Goal: Ask a question: Seek information or help from site administrators or community

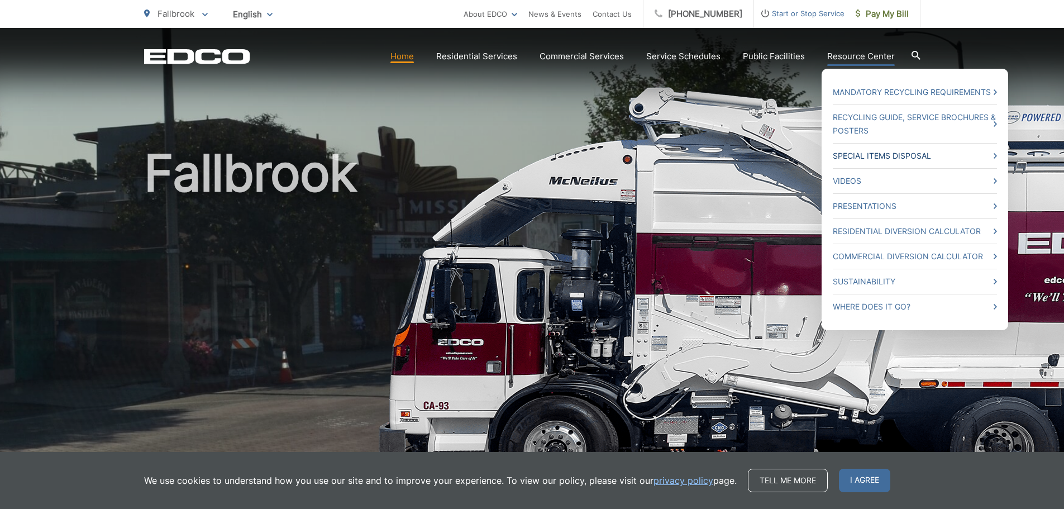
click at [906, 151] on link "Special Items Disposal" at bounding box center [915, 155] width 164 height 13
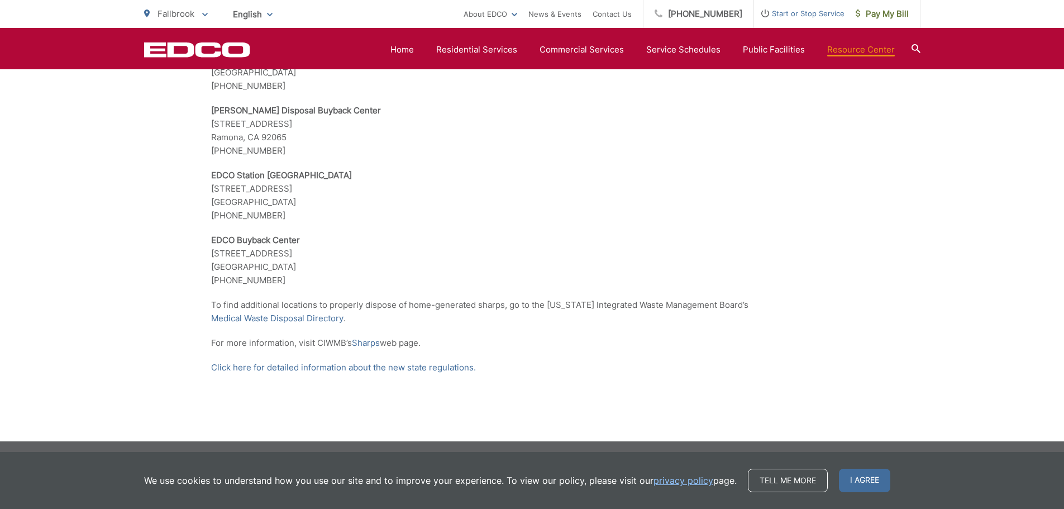
scroll to position [2253, 0]
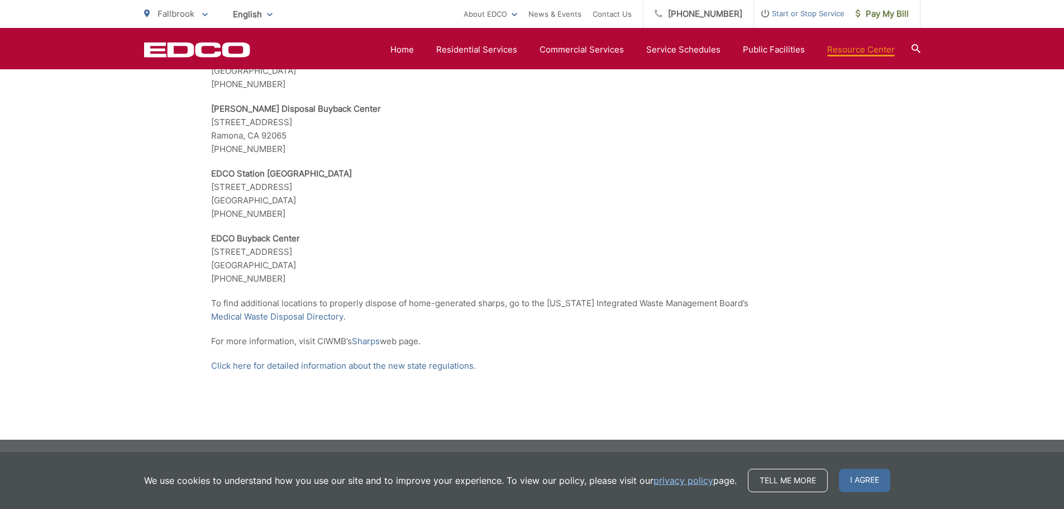
click at [919, 47] on icon at bounding box center [915, 48] width 9 height 9
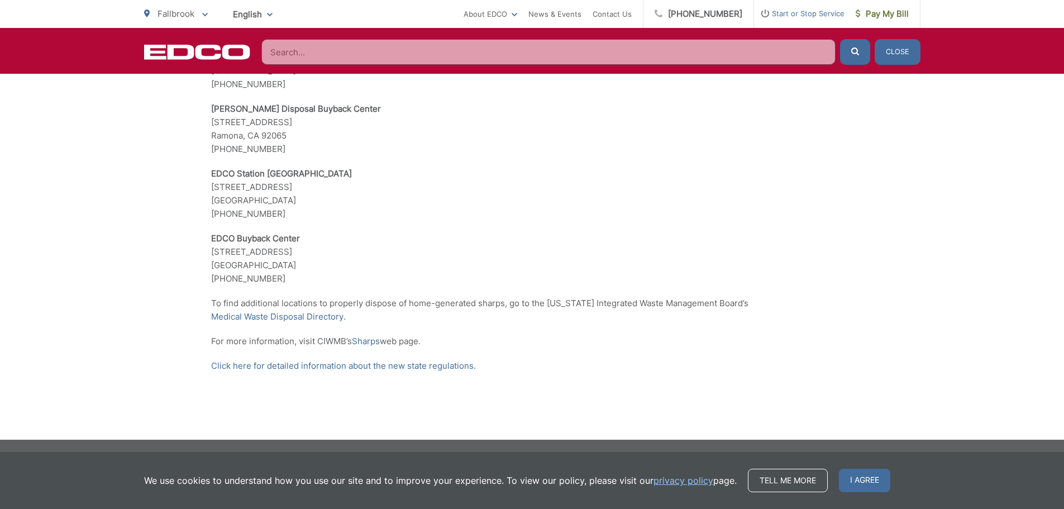
click at [395, 51] on input "Search" at bounding box center [548, 52] width 574 height 26
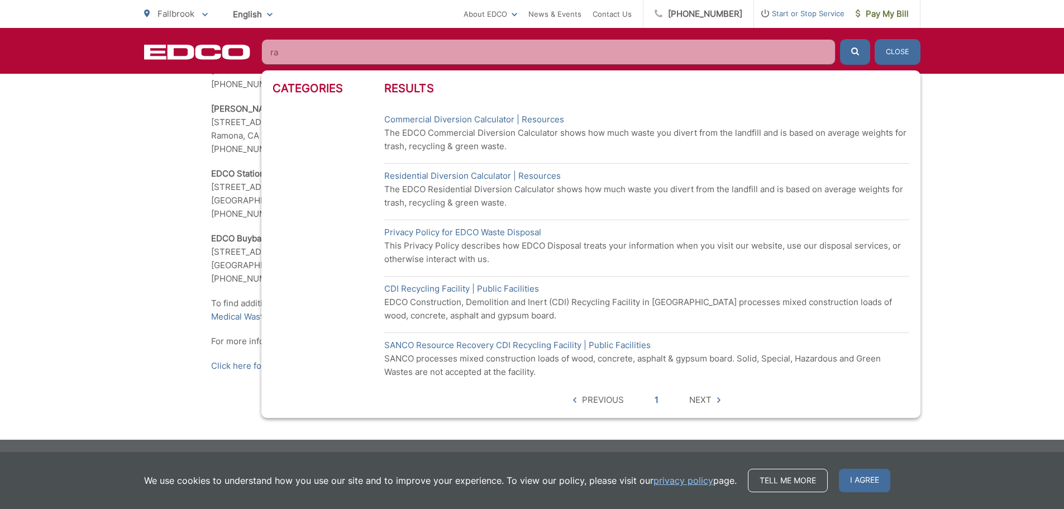
type input "r"
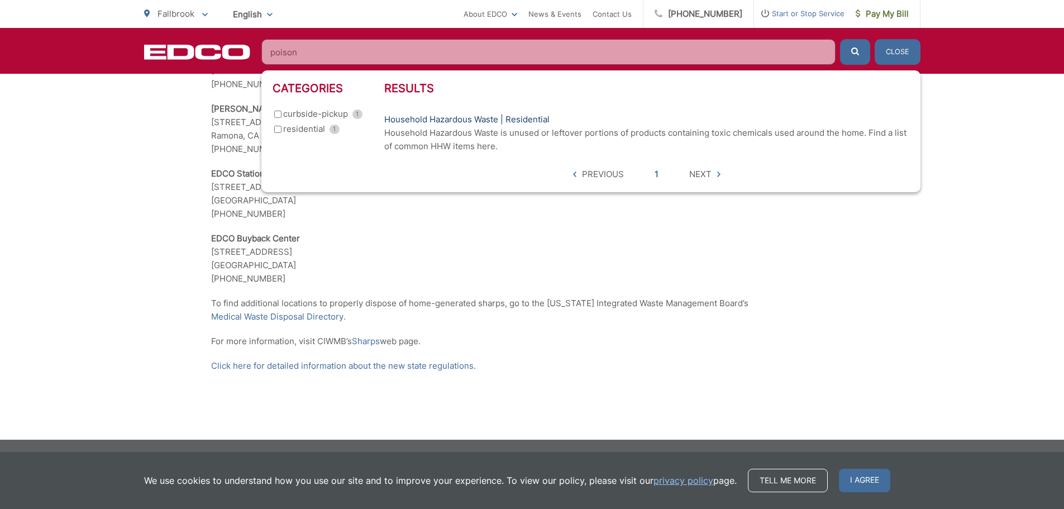
type input "poison"
click at [469, 118] on link "Household Hazardous Waste | Residential" at bounding box center [466, 119] width 165 height 13
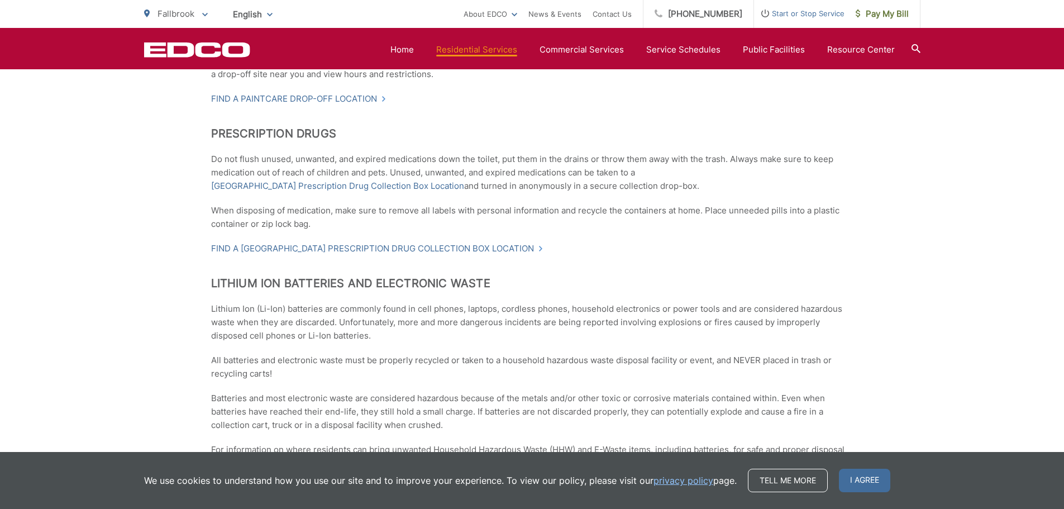
scroll to position [652, 0]
click at [446, 249] on link "Find a San Diego County Prescription Drug Collection Box Location" at bounding box center [377, 249] width 332 height 13
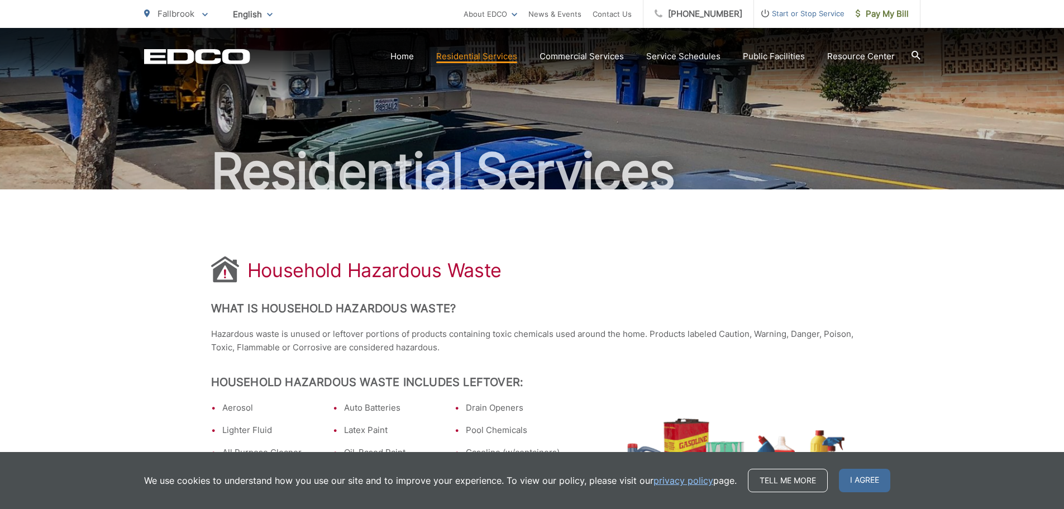
scroll to position [0, 0]
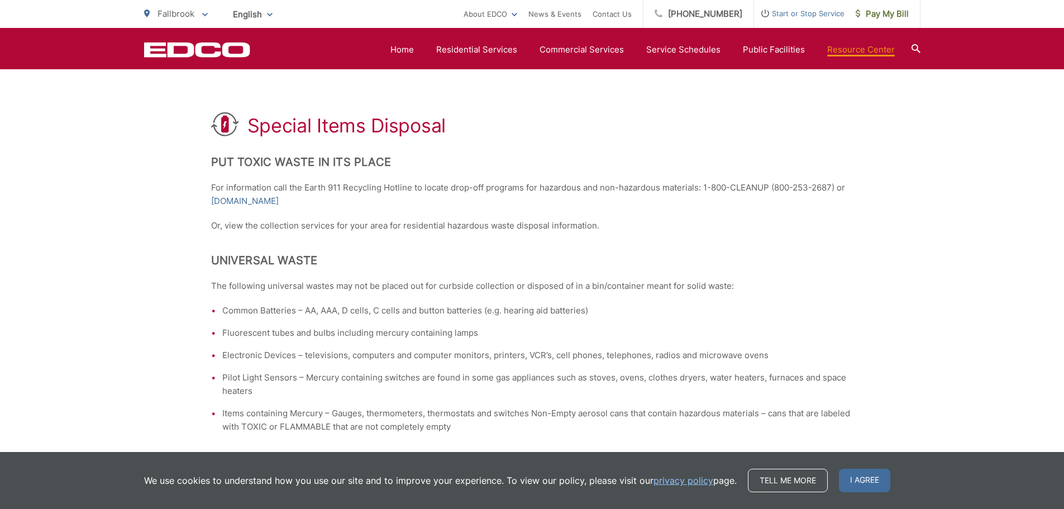
scroll to position [177, 0]
click at [257, 202] on link "[DOMAIN_NAME]" at bounding box center [245, 201] width 68 height 13
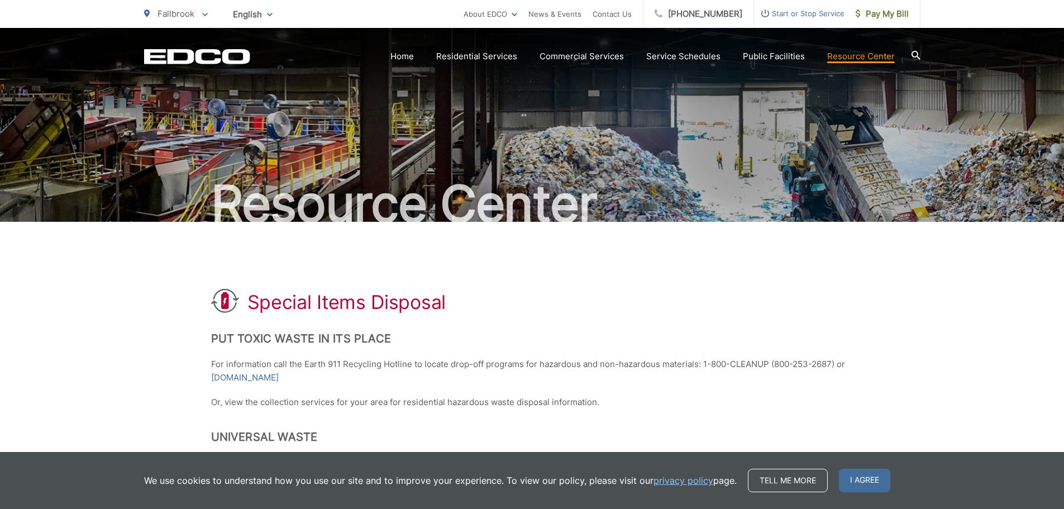
scroll to position [0, 0]
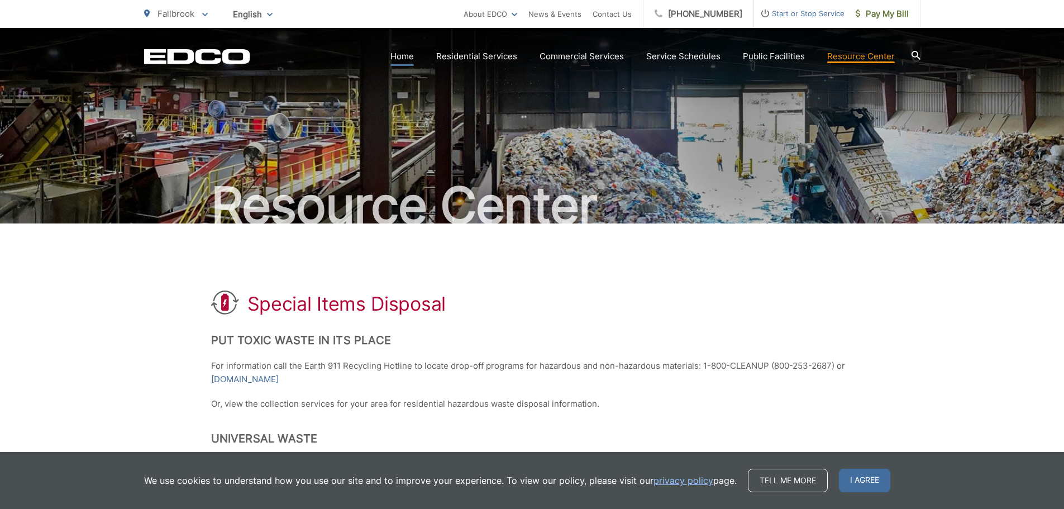
click at [410, 53] on link "Home" at bounding box center [401, 56] width 23 height 13
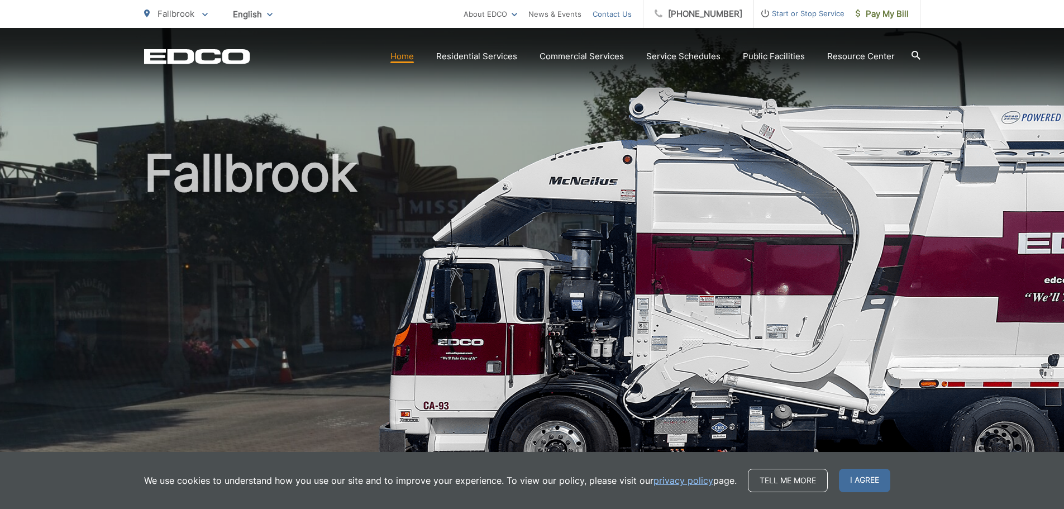
click at [625, 12] on link "Contact Us" at bounding box center [612, 13] width 39 height 13
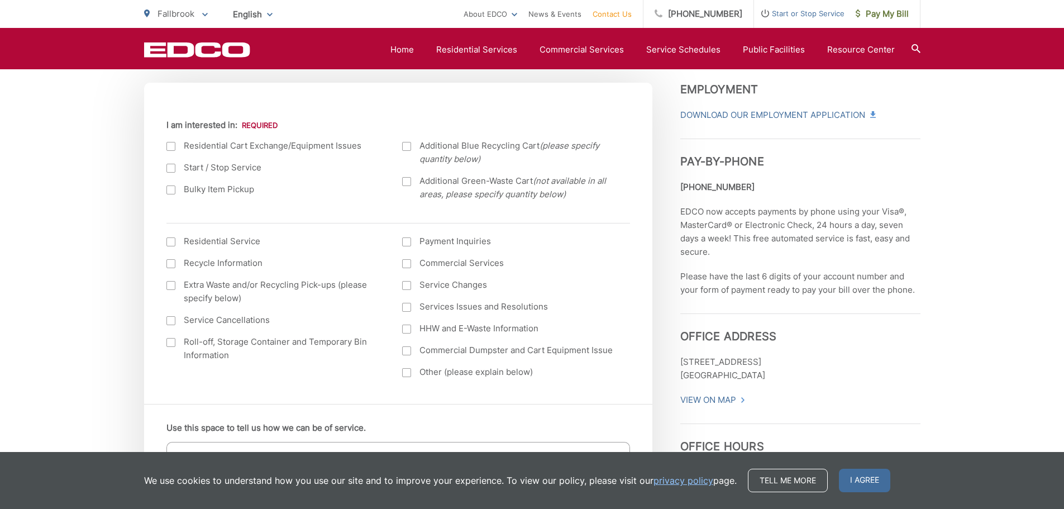
scroll to position [391, 0]
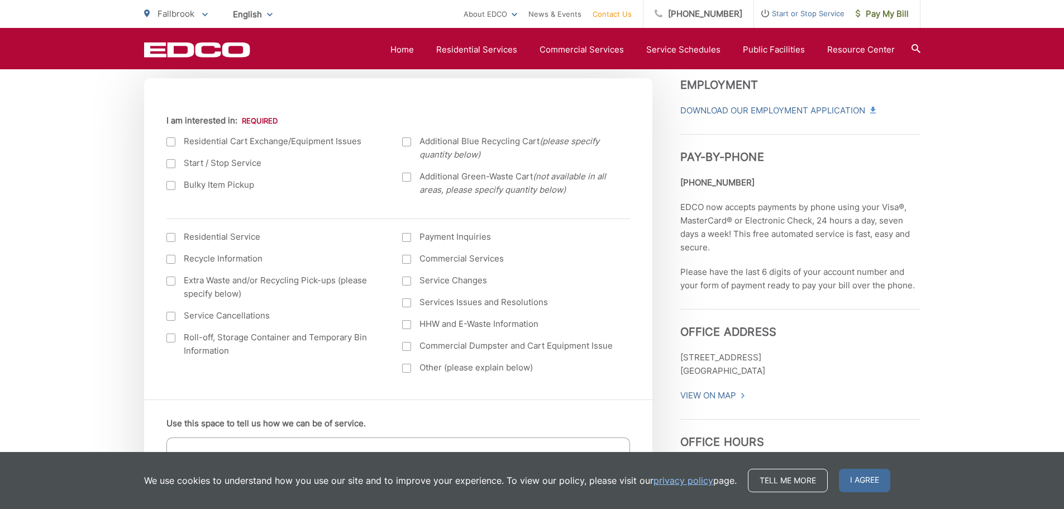
click at [410, 325] on div at bounding box center [406, 324] width 9 height 9
click at [0, 0] on input "HHW and E-Waste Information" at bounding box center [0, 0] width 0 height 0
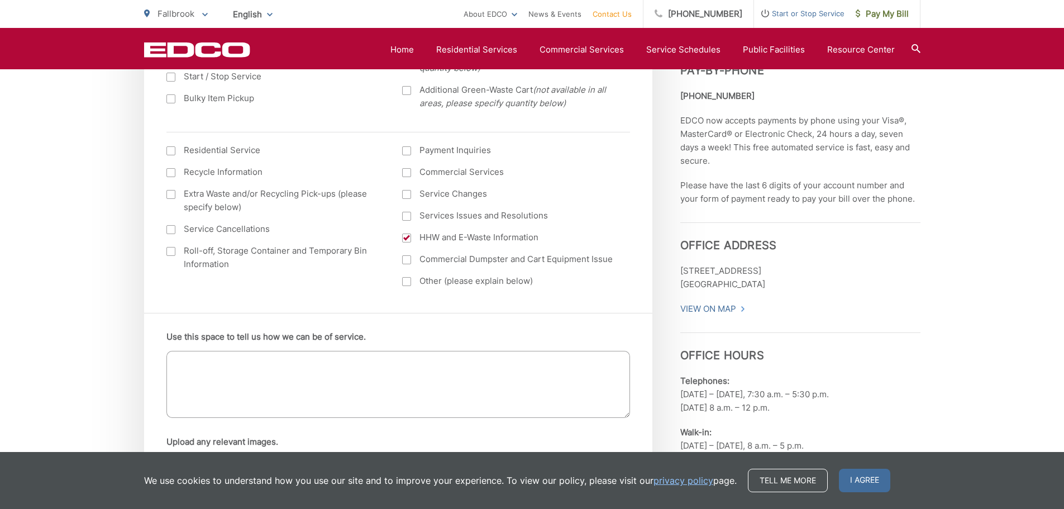
scroll to position [484, 0]
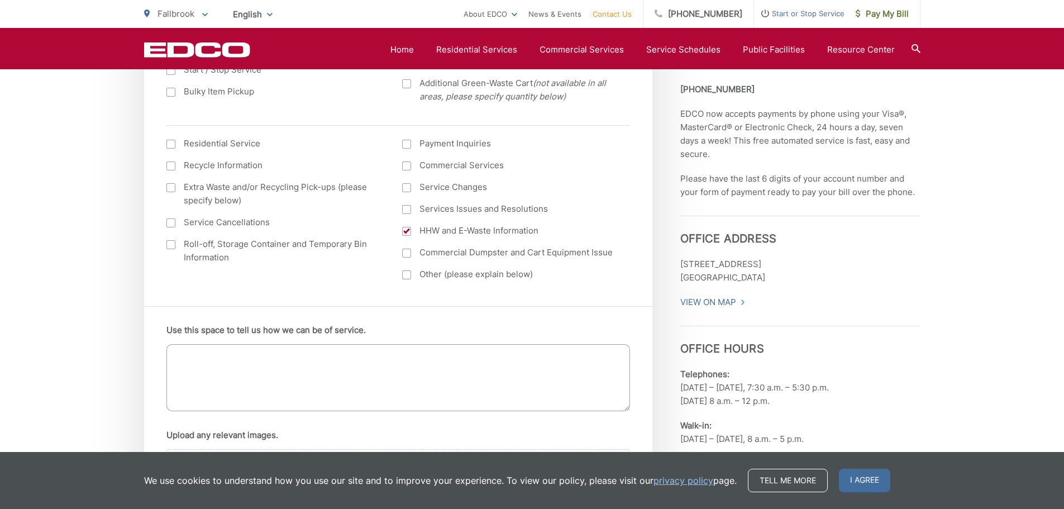
click at [276, 363] on textarea "Use this space to tell us how we can be of service." at bounding box center [398, 377] width 464 height 67
type textarea "I"
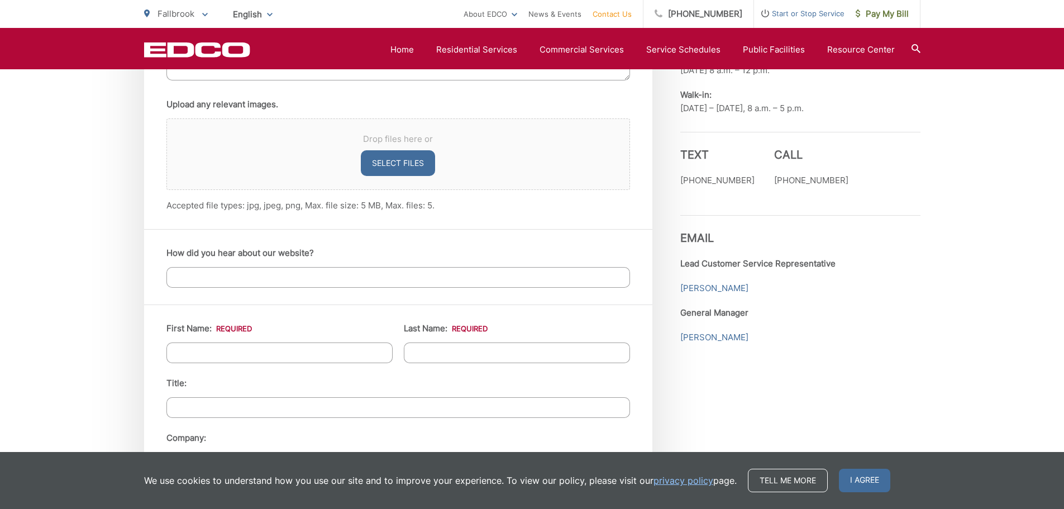
scroll to position [819, 0]
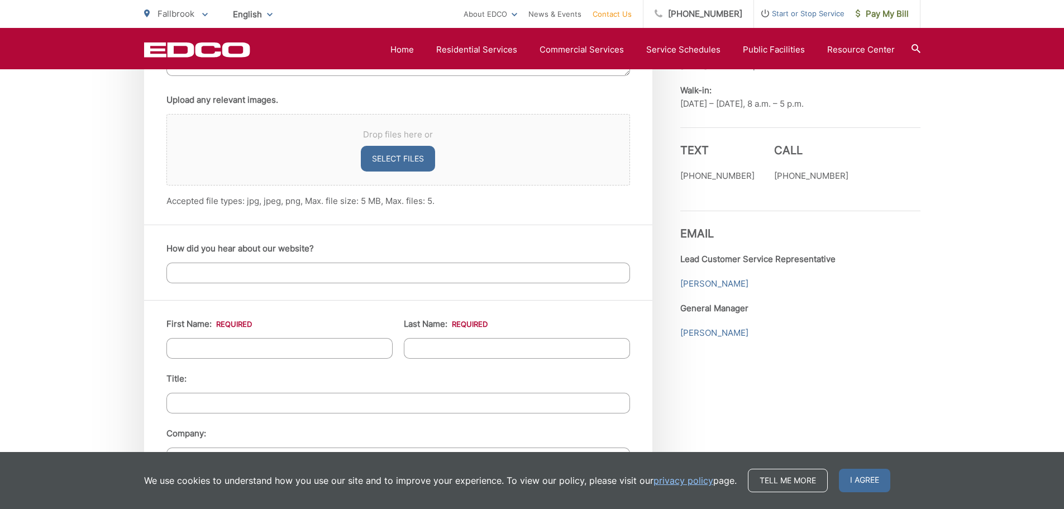
type textarea "How can I dispose of rat poison?"
click at [195, 347] on input "First Name: *" at bounding box center [279, 348] width 226 height 21
type input "Jan"
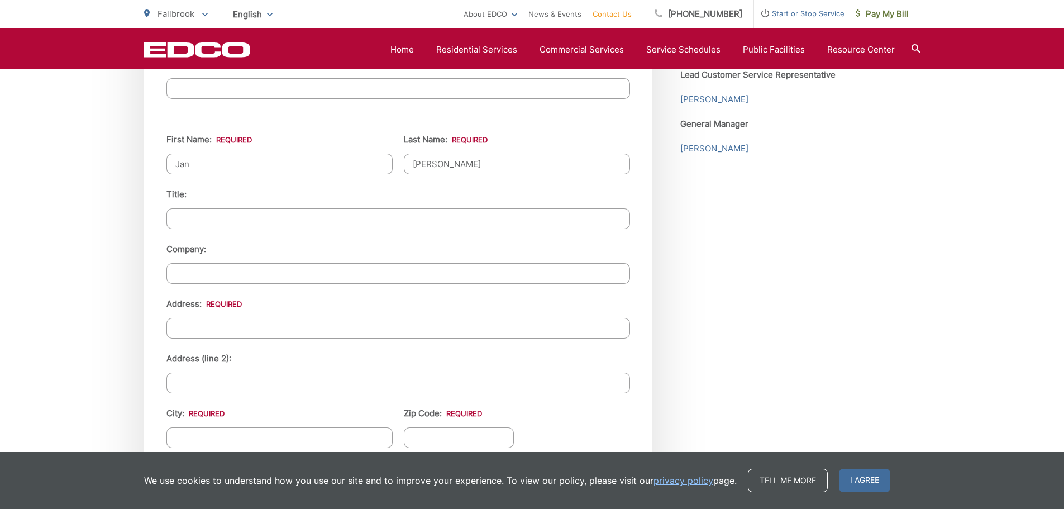
scroll to position [1005, 0]
type input "[PERSON_NAME]"
click at [222, 324] on input "Address: *" at bounding box center [398, 326] width 464 height 21
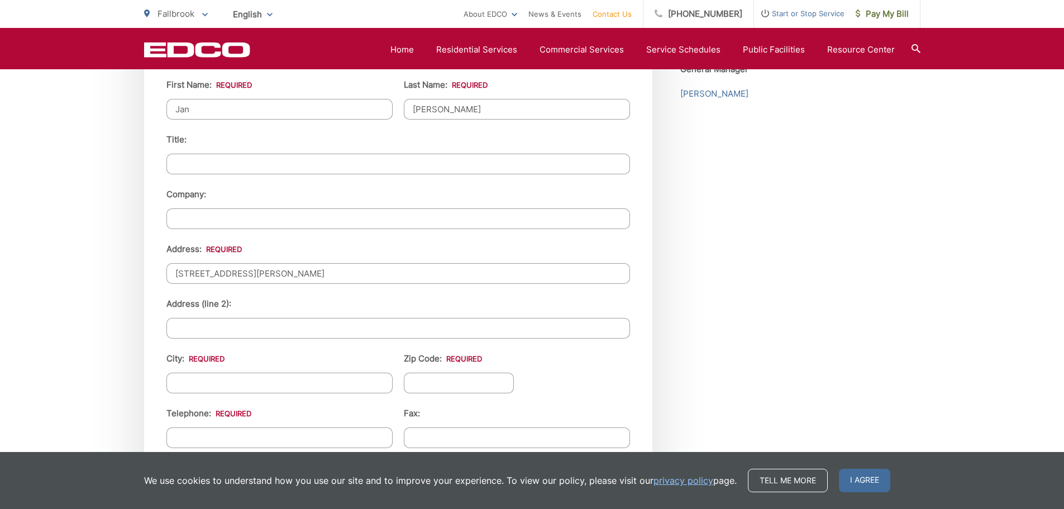
scroll to position [1080, 0]
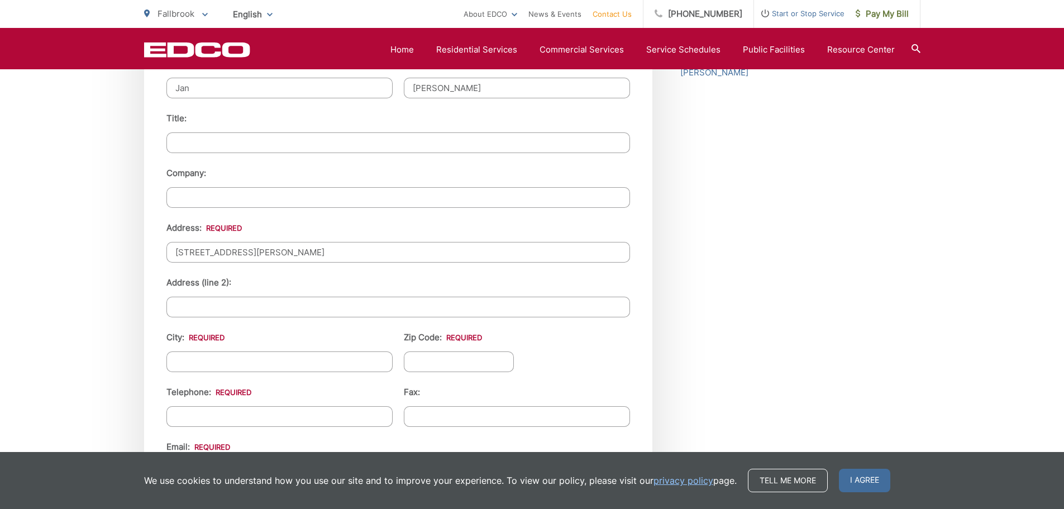
type input "[STREET_ADDRESS][PERSON_NAME]"
click at [247, 360] on input "City: *" at bounding box center [279, 361] width 226 height 21
type input "Fallbrook"
click at [464, 362] on input "Zip Code: *" at bounding box center [459, 361] width 111 height 21
type input "0"
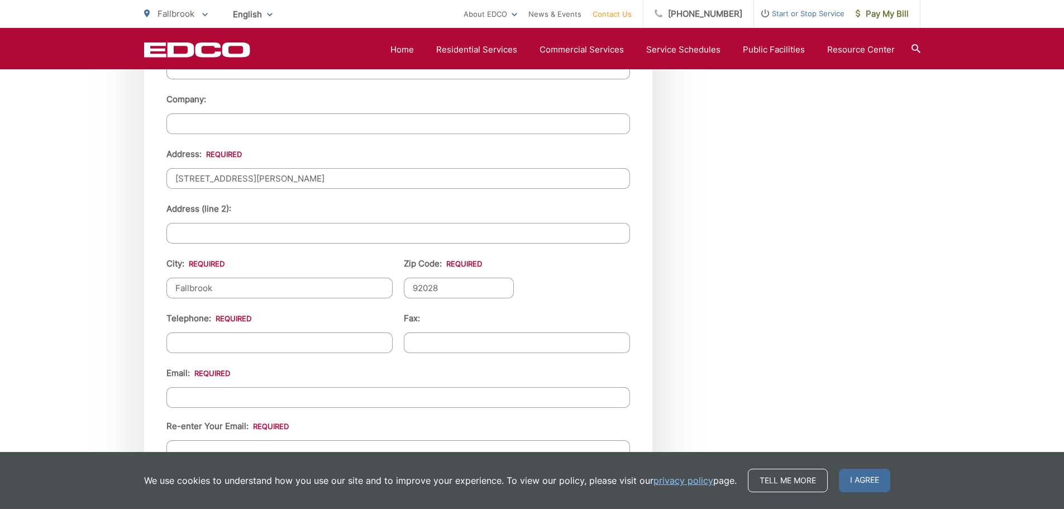
scroll to position [1154, 0]
type input "92028"
click at [260, 345] on input "(___) ___-____" at bounding box center [279, 341] width 226 height 21
click at [187, 337] on input "(___) ___-____" at bounding box center [279, 341] width 226 height 21
drag, startPoint x: 238, startPoint y: 341, endPoint x: 142, endPoint y: 342, distance: 96.1
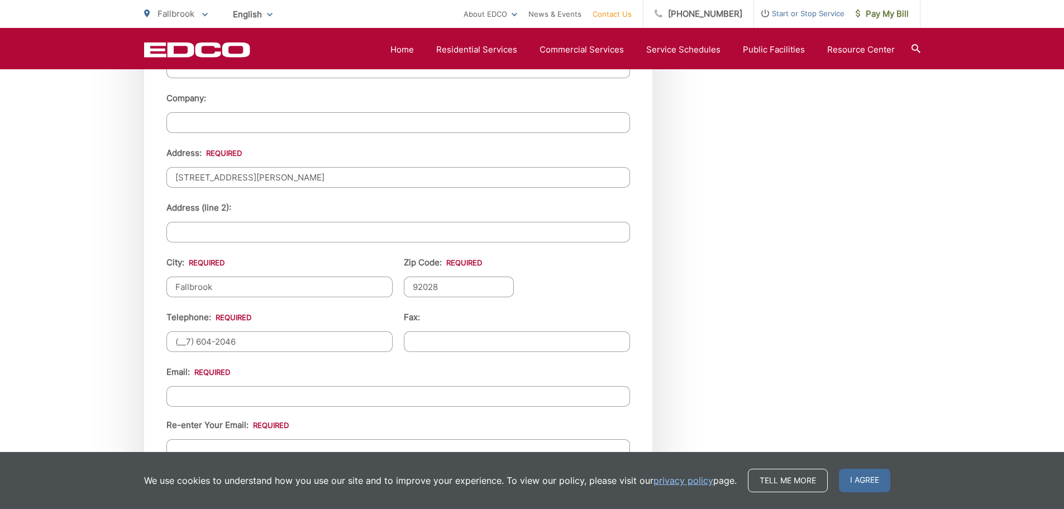
type input "[PHONE_NUMBER]"
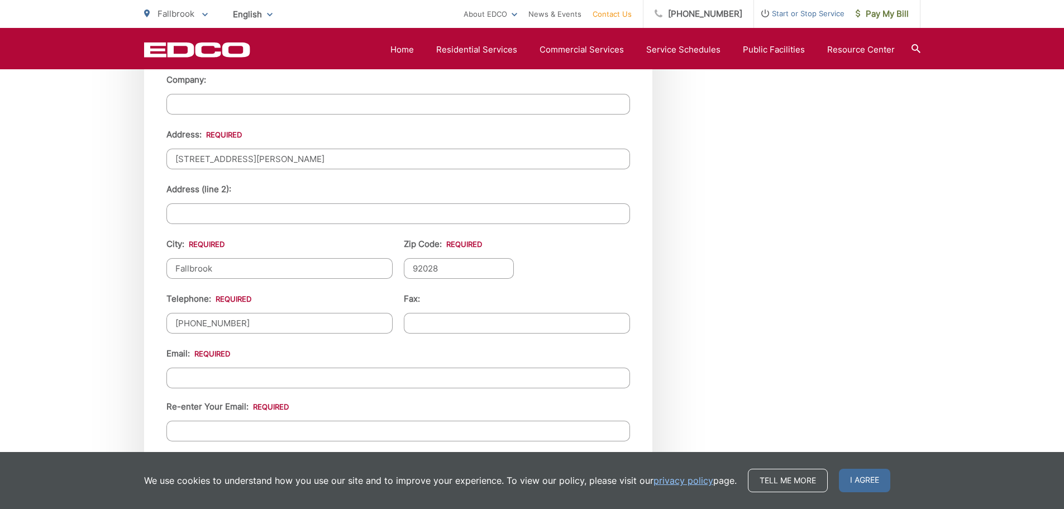
scroll to position [1191, 0]
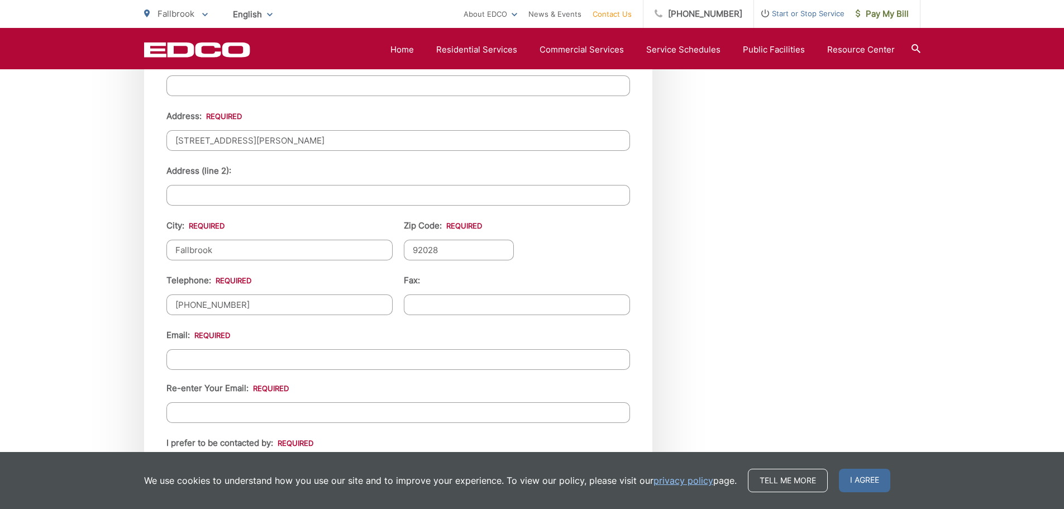
drag, startPoint x: 234, startPoint y: 357, endPoint x: 223, endPoint y: 361, distance: 11.5
click at [232, 357] on input "Email *" at bounding box center [398, 359] width 464 height 21
type input "[EMAIL_ADDRESS][DOMAIN_NAME]"
drag, startPoint x: 252, startPoint y: 416, endPoint x: 242, endPoint y: 424, distance: 12.7
click at [250, 418] on input "Re-enter Your Email:" at bounding box center [398, 412] width 464 height 21
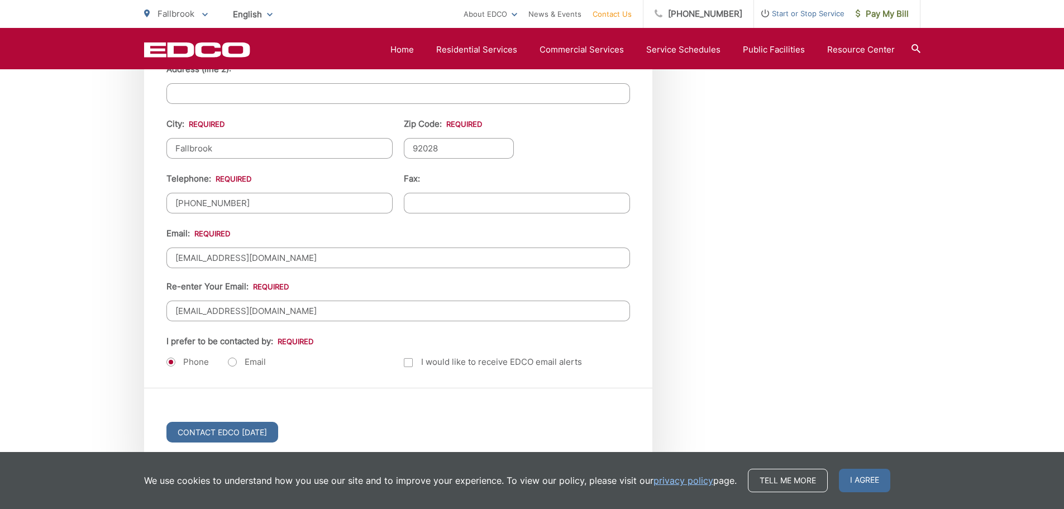
scroll to position [1322, 0]
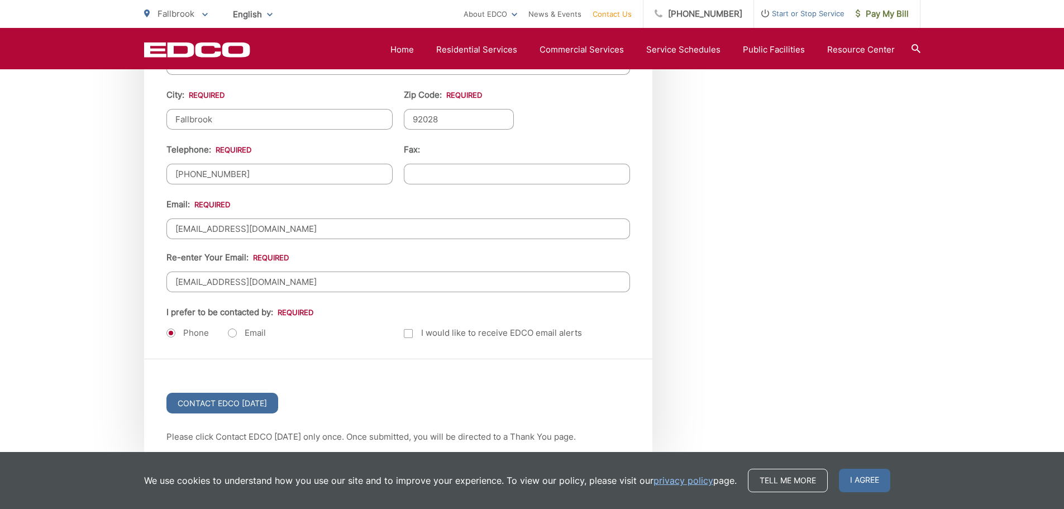
type input "[EMAIL_ADDRESS][DOMAIN_NAME]"
click at [230, 332] on label "Email" at bounding box center [247, 332] width 38 height 11
radio input "true"
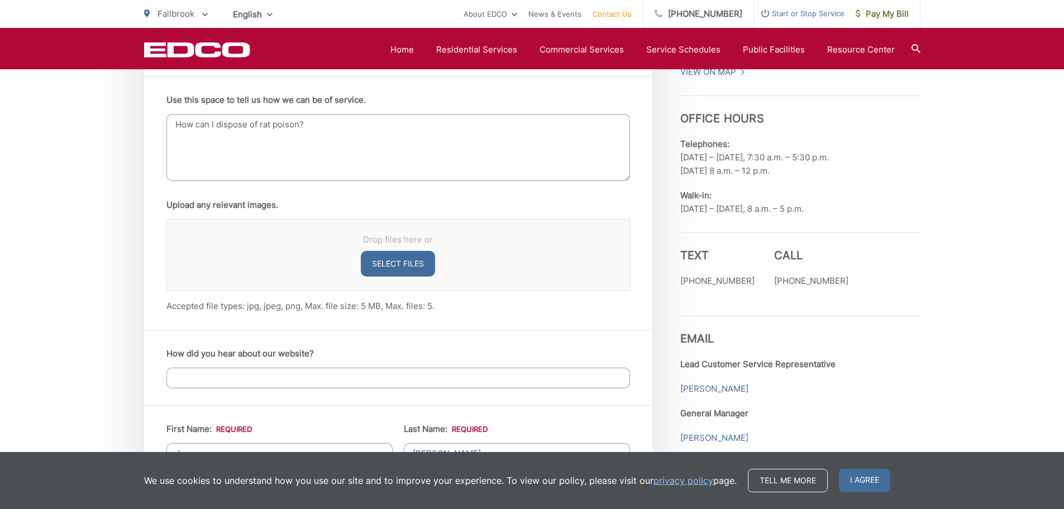
scroll to position [689, 0]
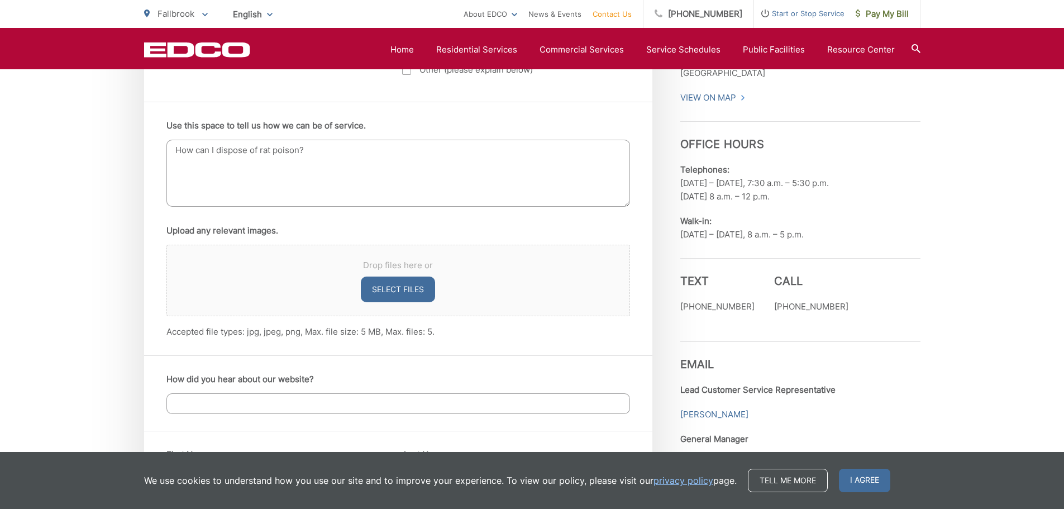
click at [335, 147] on textarea "How can I dispose of rat poison?" at bounding box center [398, 173] width 464 height 67
click at [174, 160] on textarea "How can I dispose of rat poison? I am an EDCO customer in [GEOGRAPHIC_DATA].)" at bounding box center [398, 173] width 464 height 67
click at [316, 146] on textarea "How can I dispose of rat poison? (I am an EDCO customer in [GEOGRAPHIC_DATA].)" at bounding box center [398, 173] width 464 height 67
click at [317, 148] on textarea "How can I dispose of rat poison? (I am an EDCO customer in [GEOGRAPHIC_DATA].)" at bounding box center [398, 173] width 464 height 67
click at [319, 147] on textarea "How can I dispose of rat poison? (I am an EDCO customer in [GEOGRAPHIC_DATA].)" at bounding box center [398, 173] width 464 height 67
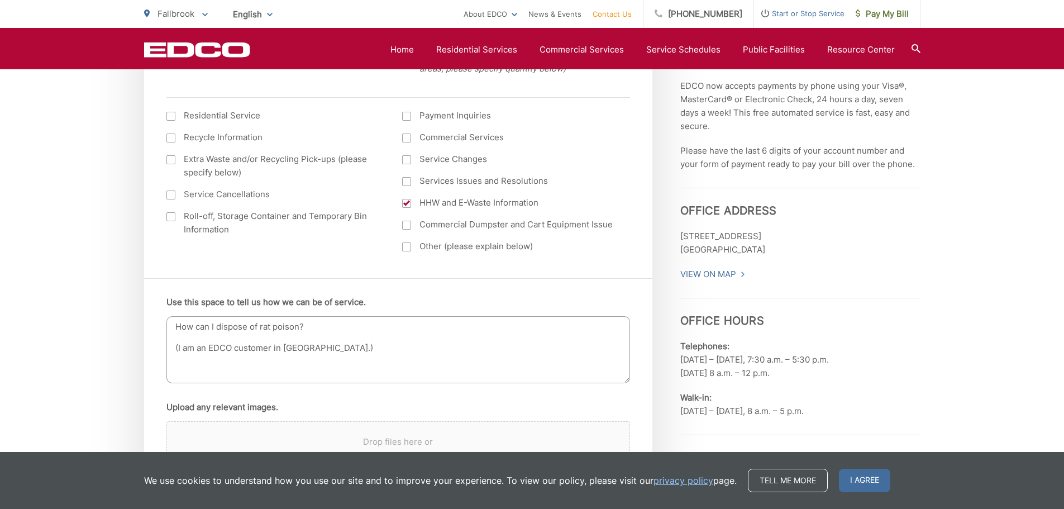
scroll to position [521, 0]
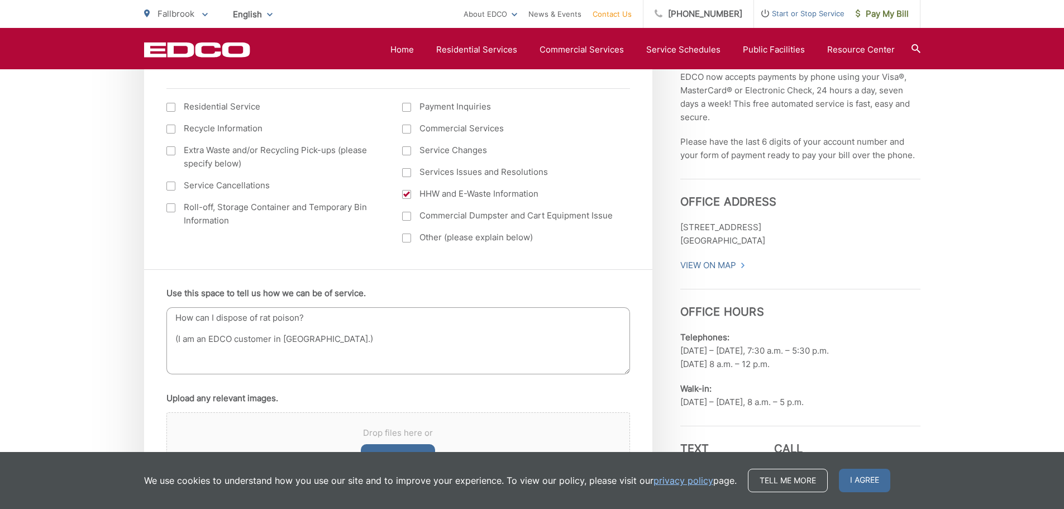
click at [176, 315] on textarea "How can I dispose of rat poison? (I am an EDCO customer in [GEOGRAPHIC_DATA].)" at bounding box center [398, 340] width 464 height 67
click at [411, 343] on textarea "Hello. Please let me know how can I dispose of rat poison? (I am an EDCO custom…" at bounding box center [398, 340] width 464 height 67
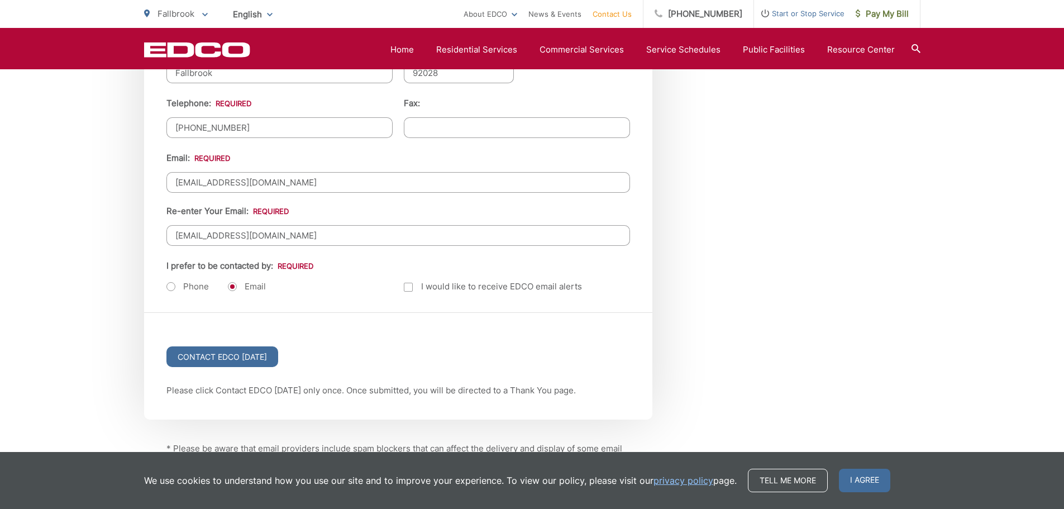
scroll to position [1378, 0]
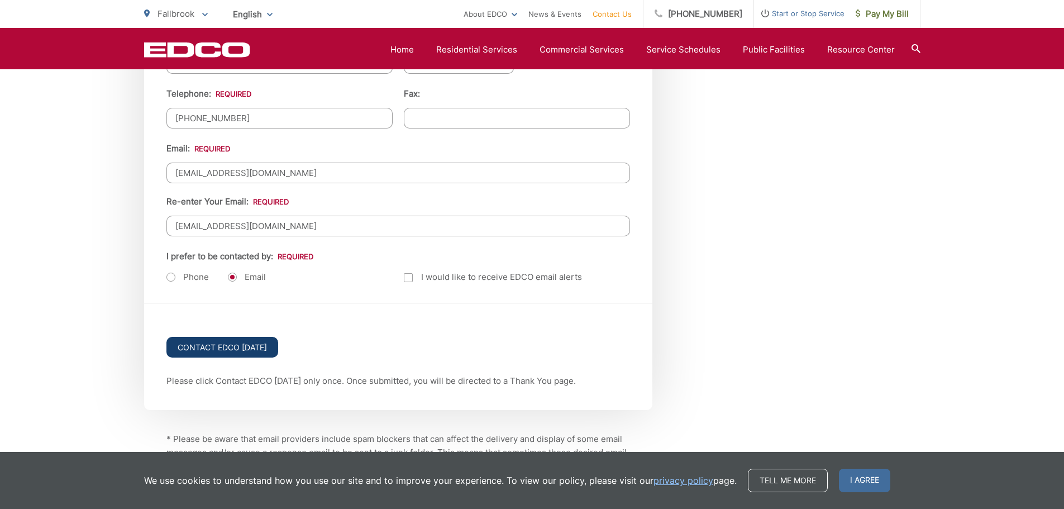
type textarea "Hello. Please let me know how can I dispose of rat poison? (I am an EDCO custom…"
click at [195, 343] on input "Contact EDCO [DATE]" at bounding box center [222, 347] width 112 height 21
